Goal: Navigation & Orientation: Find specific page/section

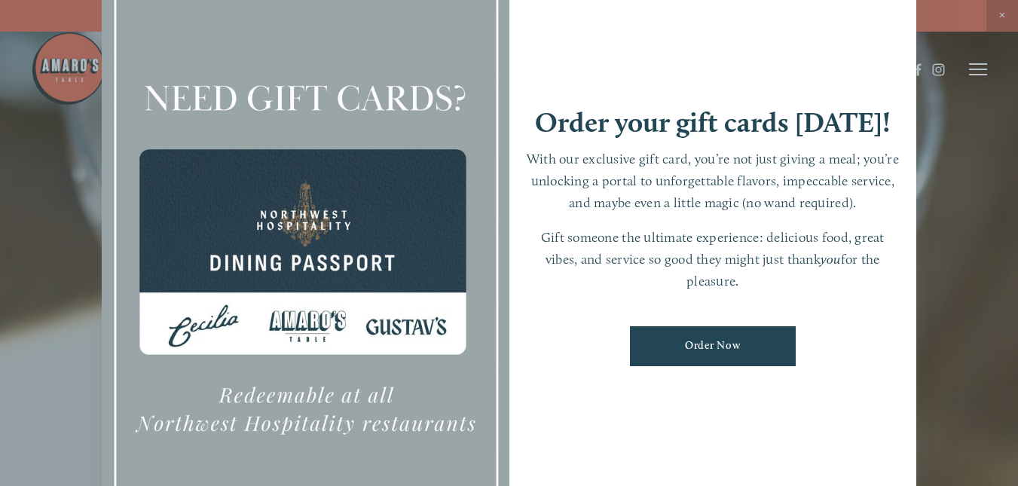
click at [999, 17] on div at bounding box center [509, 243] width 1018 height 486
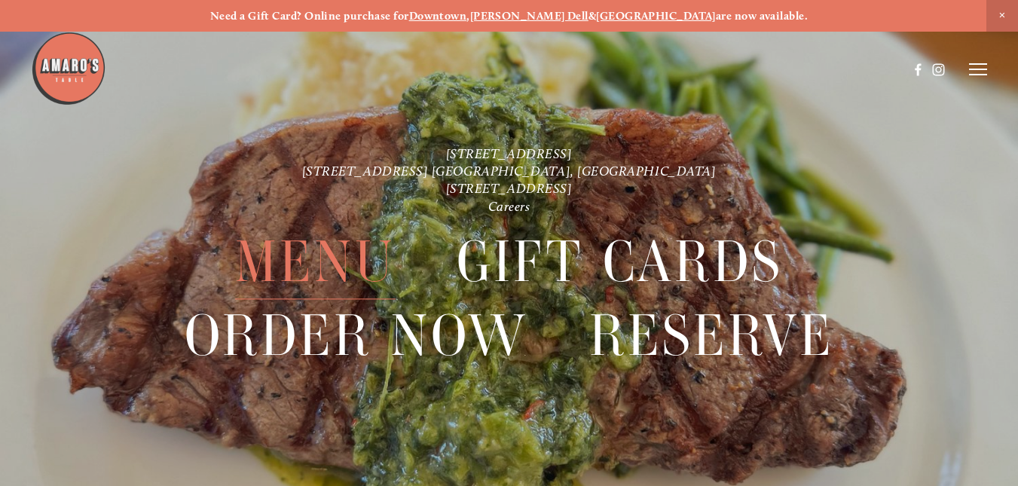
click at [312, 246] on span "Menu" at bounding box center [315, 262] width 160 height 74
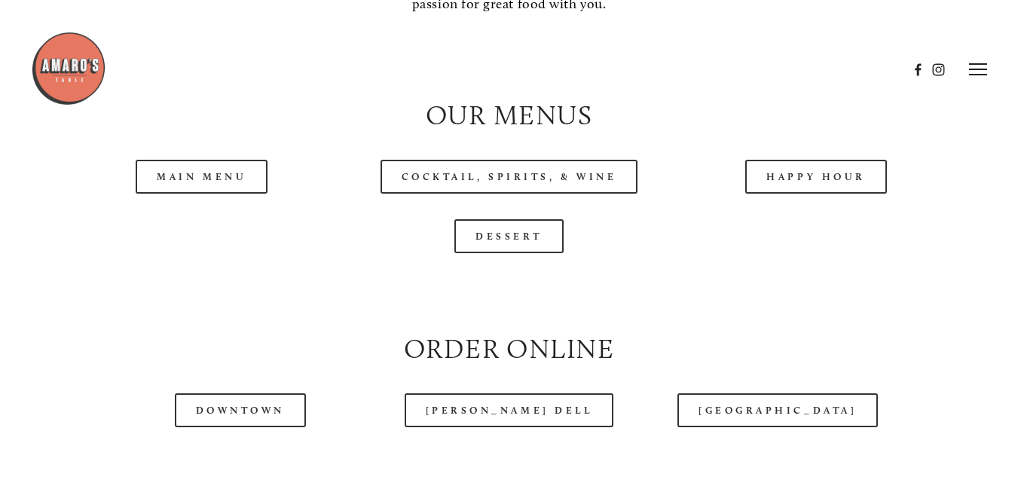
scroll to position [1306, 0]
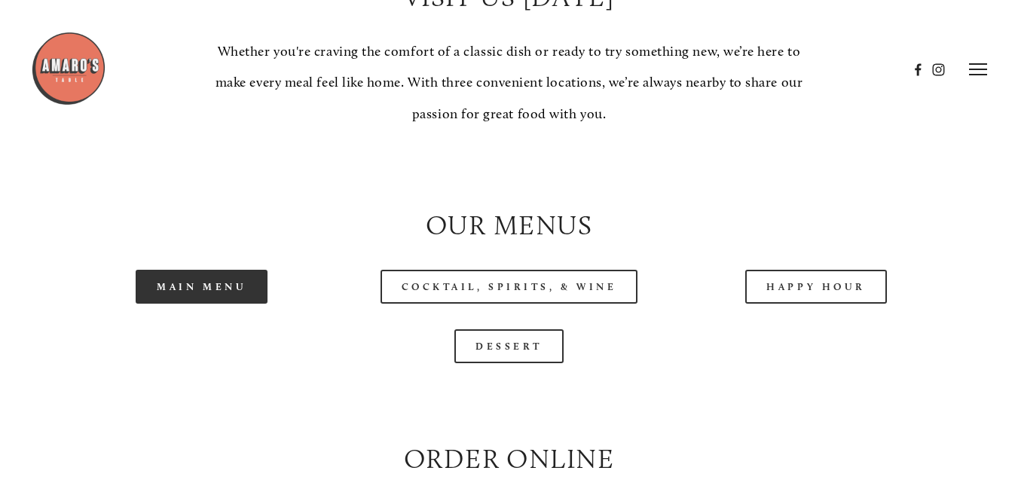
click at [202, 292] on link "Main Menu" at bounding box center [202, 287] width 132 height 34
